Goal: Entertainment & Leisure: Consume media (video, audio)

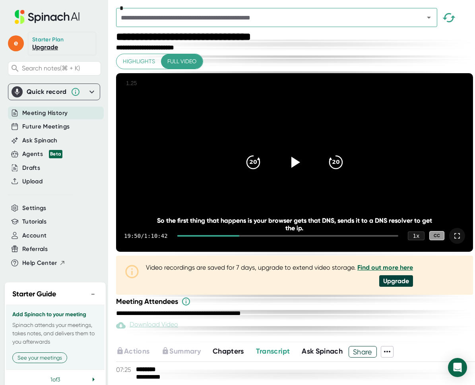
click at [452, 240] on icon at bounding box center [457, 236] width 10 height 10
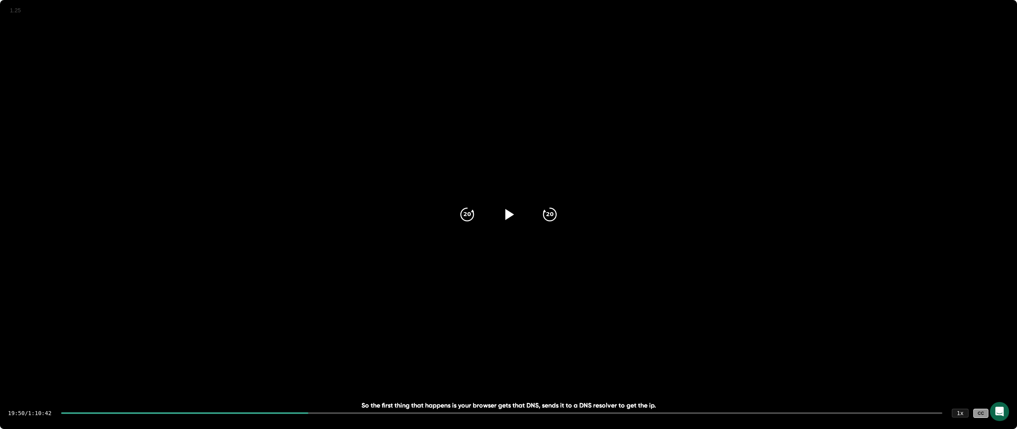
click at [474, 384] on div at bounding box center [1001, 413] width 16 height 16
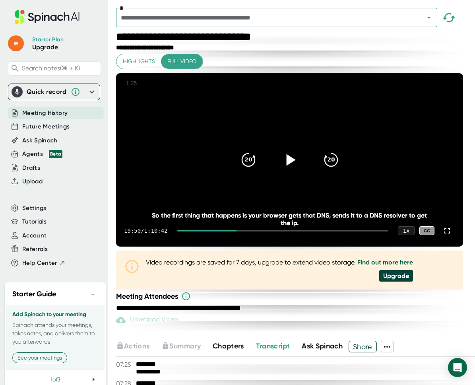
click at [285, 169] on icon at bounding box center [289, 160] width 20 height 20
click at [285, 170] on icon at bounding box center [289, 160] width 20 height 20
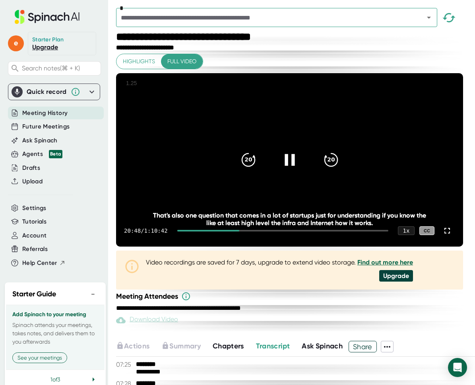
click at [296, 170] on icon at bounding box center [289, 160] width 20 height 20
click at [286, 337] on div "**********" at bounding box center [290, 184] width 349 height 306
drag, startPoint x: 286, startPoint y: 344, endPoint x: 471, endPoint y: 176, distance: 250.1
click at [286, 337] on div "**********" at bounding box center [290, 184] width 349 height 306
click at [389, 199] on video at bounding box center [289, 160] width 347 height 174
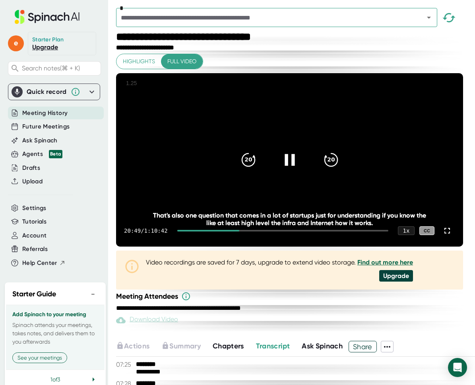
click at [389, 199] on video at bounding box center [289, 160] width 347 height 174
click at [360, 311] on div "**********" at bounding box center [290, 301] width 349 height 20
click at [377, 311] on div "**********" at bounding box center [290, 301] width 349 height 20
click at [284, 176] on div at bounding box center [289, 159] width 33 height 33
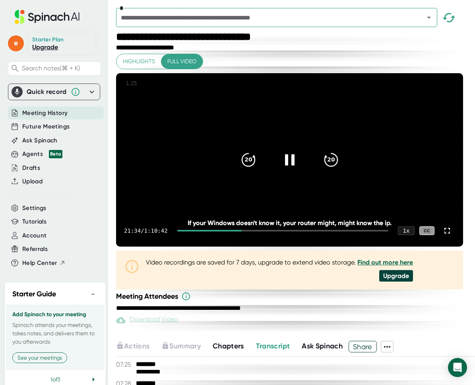
click at [293, 188] on video at bounding box center [289, 160] width 347 height 174
click at [313, 246] on div "21:34 / 1:10:42 1 x CC" at bounding box center [289, 231] width 347 height 32
click at [273, 176] on div "20 20" at bounding box center [289, 160] width 114 height 32
click at [284, 170] on icon at bounding box center [289, 160] width 20 height 20
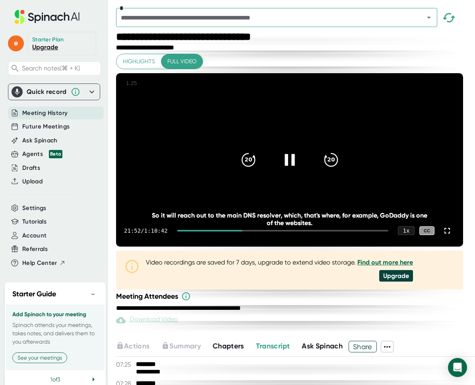
click at [290, 166] on icon at bounding box center [289, 160] width 20 height 20
click at [258, 176] on div "20" at bounding box center [248, 159] width 33 height 33
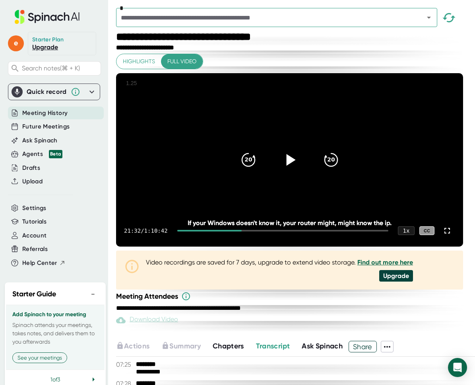
click at [236, 176] on div "20 20" at bounding box center [289, 160] width 114 height 32
click at [251, 170] on icon "20" at bounding box center [248, 160] width 20 height 20
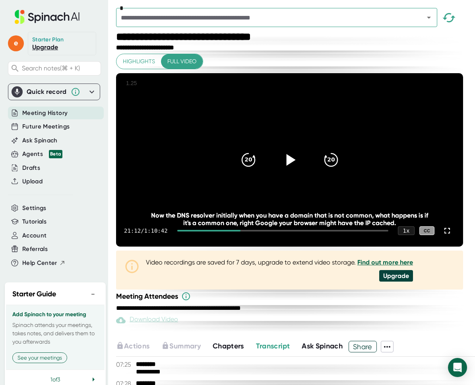
click at [290, 170] on icon at bounding box center [289, 160] width 20 height 20
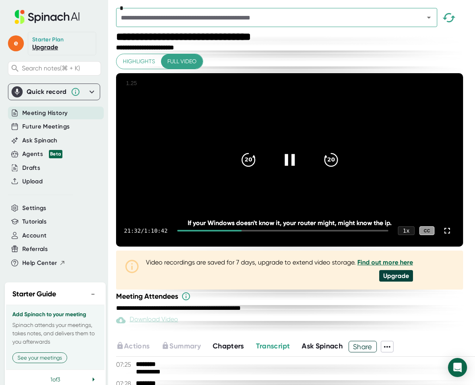
click at [240, 246] on div "21:32 / 1:10:42 1 x CC" at bounding box center [289, 231] width 347 height 32
click at [234, 231] on div at bounding box center [209, 231] width 64 height 2
click at [238, 231] on div at bounding box center [282, 231] width 211 height 2
click at [240, 231] on div at bounding box center [282, 231] width 211 height 2
click at [242, 231] on div at bounding box center [282, 231] width 211 height 2
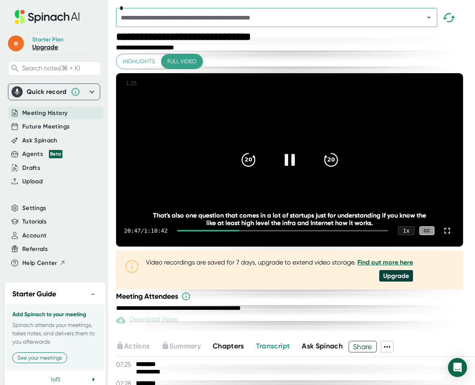
click at [294, 176] on div at bounding box center [289, 159] width 33 height 33
click at [291, 176] on div at bounding box center [289, 159] width 33 height 33
